Goal: Transaction & Acquisition: Purchase product/service

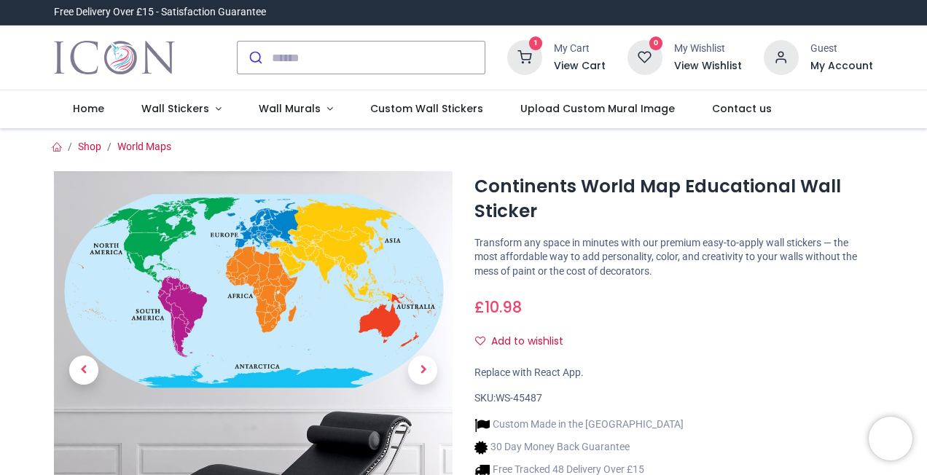
click at [565, 44] on div "My Cart" at bounding box center [580, 49] width 52 height 15
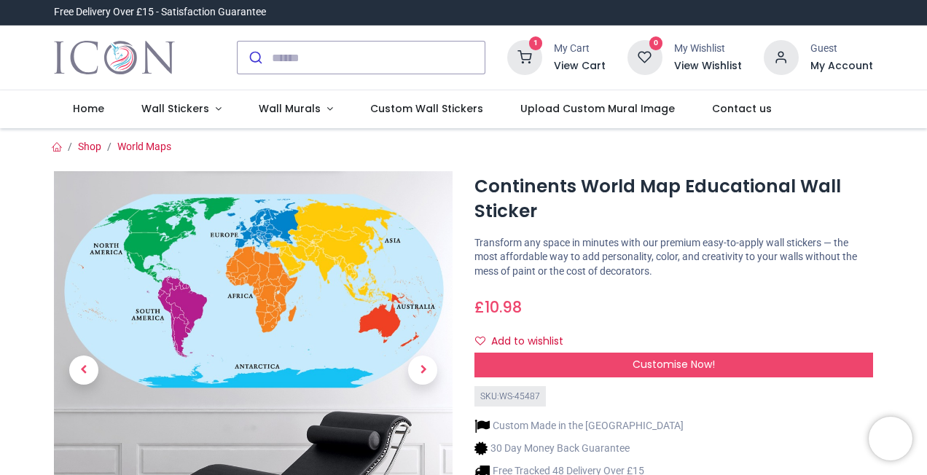
click at [574, 70] on h6 "View Cart" at bounding box center [580, 66] width 52 height 15
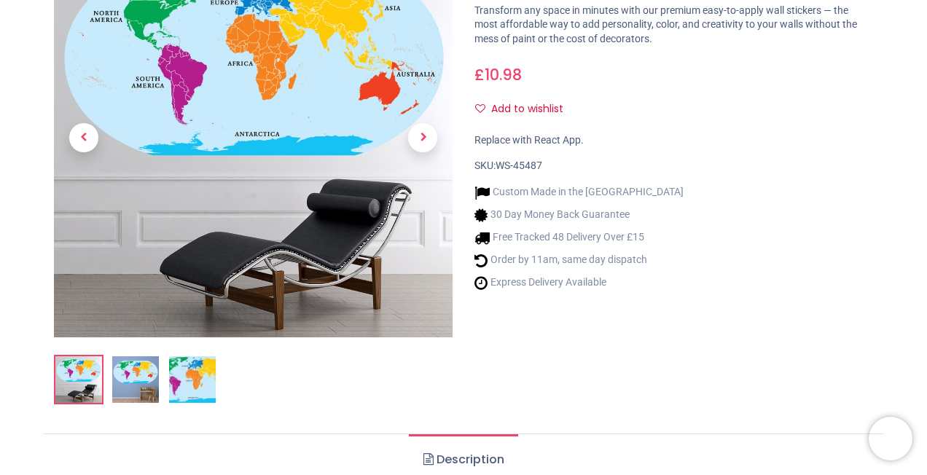
scroll to position [236, 0]
